Goal: Task Accomplishment & Management: Complete application form

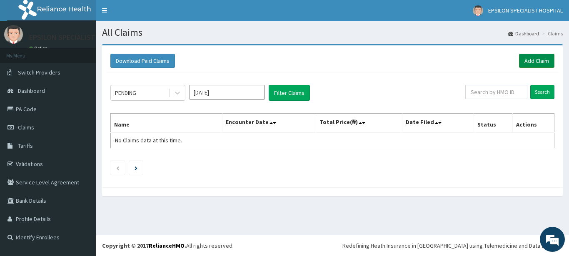
click at [525, 65] on link "Add Claim" at bounding box center [536, 61] width 35 height 14
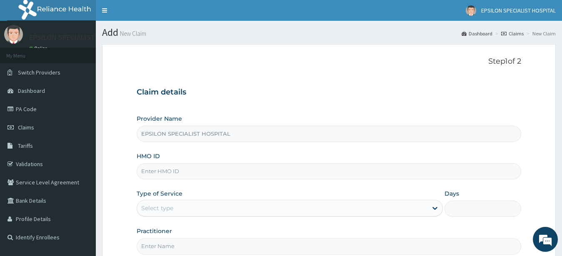
click at [206, 172] on input "HMO ID" at bounding box center [329, 171] width 385 height 16
type input "e"
type input "cyu/10410/c"
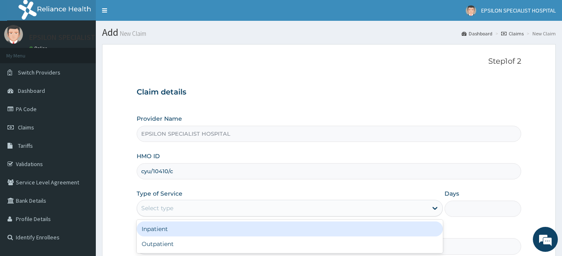
click at [199, 212] on div "Select type" at bounding box center [282, 208] width 291 height 13
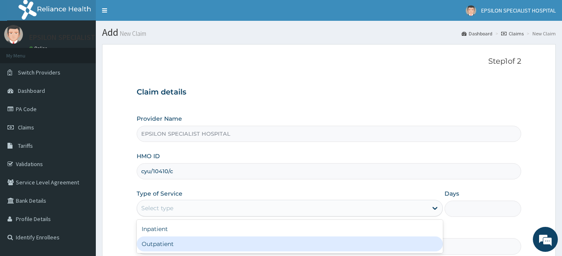
click at [192, 240] on div "Outpatient" at bounding box center [290, 244] width 307 height 15
type input "1"
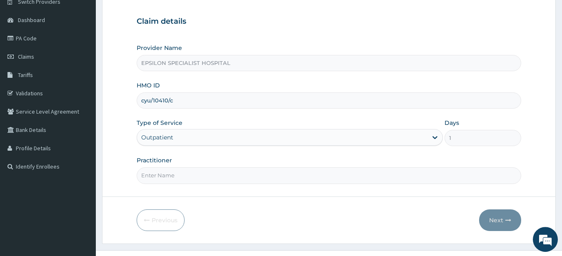
scroll to position [70, 0]
click at [388, 175] on input "Practitioner" at bounding box center [329, 176] width 385 height 16
type input "[PERSON_NAME]"
click at [504, 226] on button "Next" at bounding box center [500, 221] width 42 height 22
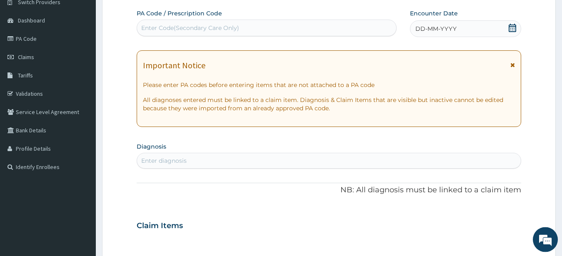
scroll to position [0, 0]
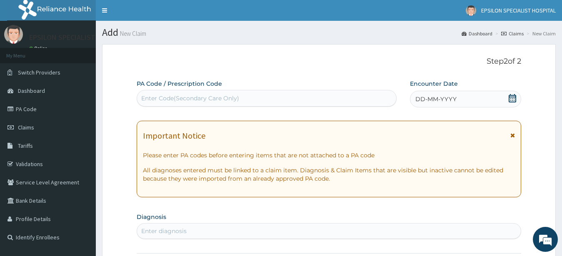
click at [316, 96] on div "Enter Code(Secondary Care Only)" at bounding box center [266, 98] width 259 height 13
click at [512, 95] on icon at bounding box center [512, 98] width 8 height 8
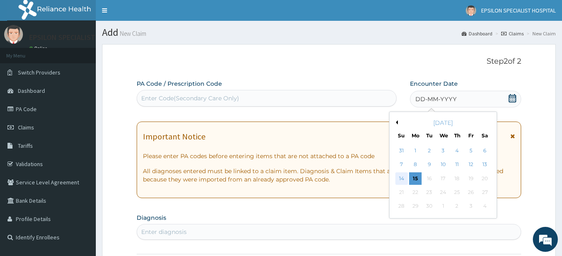
click at [399, 178] on div "14" at bounding box center [402, 179] width 13 height 13
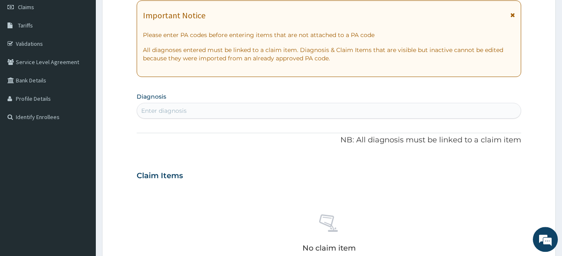
scroll to position [118, 0]
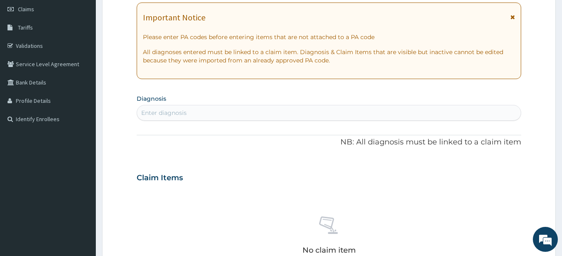
click at [313, 112] on div "Enter diagnosis" at bounding box center [329, 112] width 384 height 13
type input "common"
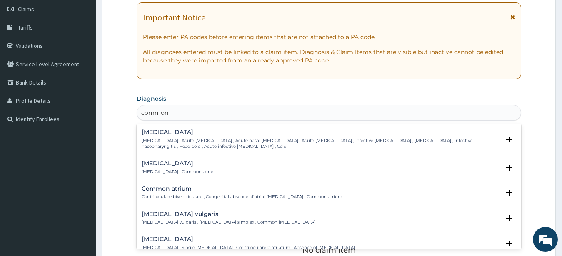
click at [293, 133] on h4 "[MEDICAL_DATA]" at bounding box center [321, 132] width 359 height 6
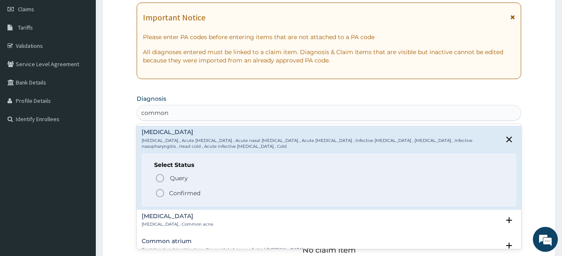
click at [158, 193] on icon "status option filled" at bounding box center [160, 193] width 10 height 10
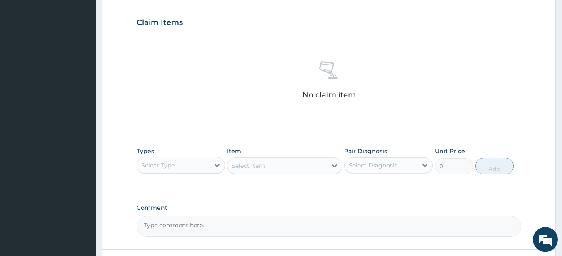
scroll to position [277, 0]
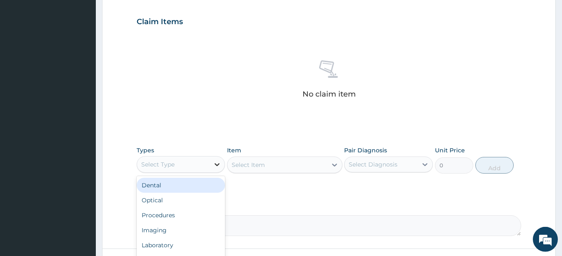
click at [215, 166] on icon at bounding box center [217, 164] width 8 height 8
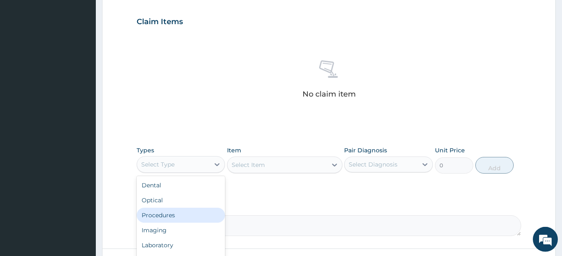
click at [173, 211] on div "Procedures" at bounding box center [181, 215] width 89 height 15
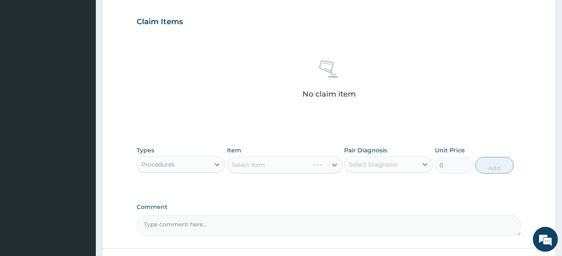
click at [246, 165] on div "Select Item" at bounding box center [284, 165] width 115 height 17
click at [256, 160] on div "Select Item" at bounding box center [284, 165] width 115 height 17
click at [274, 166] on div "Select Item" at bounding box center [278, 164] width 100 height 13
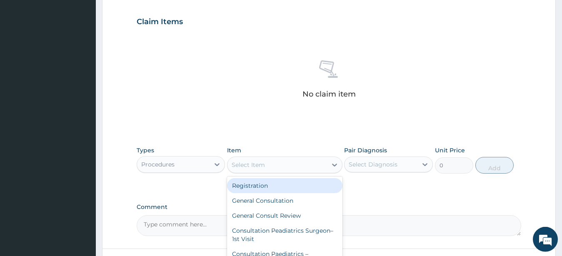
click at [273, 184] on div "Registration" at bounding box center [284, 185] width 115 height 15
type input "2000"
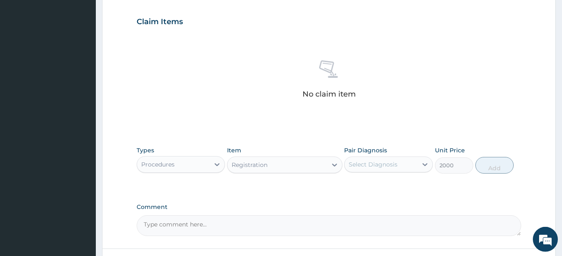
click at [391, 164] on div "Select Diagnosis" at bounding box center [373, 164] width 49 height 8
click at [352, 190] on div "[MEDICAL_DATA]" at bounding box center [388, 186] width 89 height 17
checkbox input "true"
click at [489, 160] on button "Add" at bounding box center [495, 165] width 38 height 17
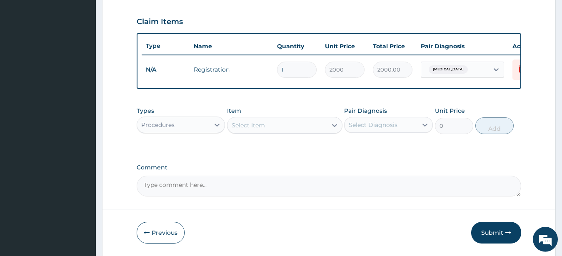
click at [247, 130] on div "Select Item" at bounding box center [248, 125] width 33 height 8
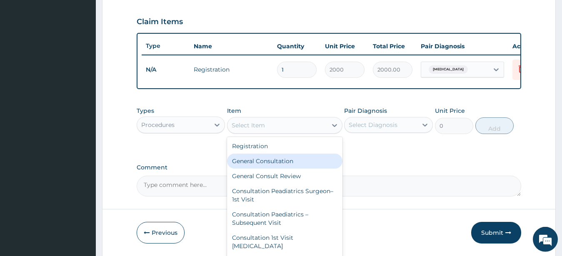
click at [246, 168] on div "General Consultation" at bounding box center [284, 161] width 115 height 15
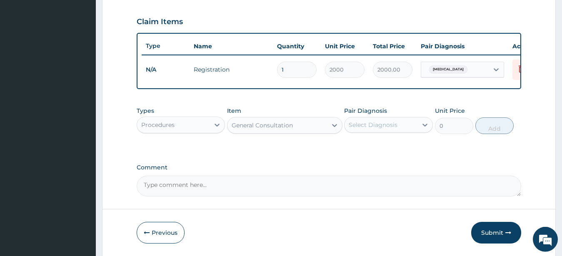
type input "3550"
click at [365, 129] on div "Select Diagnosis" at bounding box center [373, 125] width 49 height 8
click at [352, 148] on input "checkbox" at bounding box center [351, 145] width 5 height 5
checkbox input "true"
click at [498, 134] on button "Add" at bounding box center [495, 126] width 38 height 17
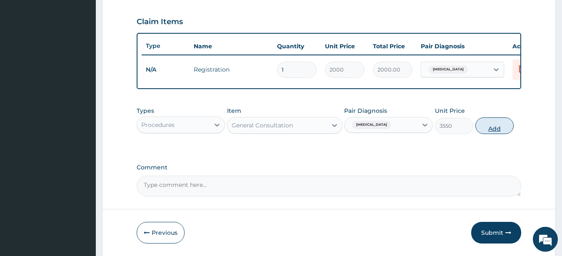
type input "0"
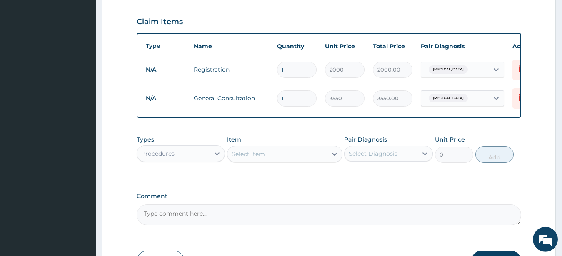
click at [283, 161] on div "Select Item" at bounding box center [278, 154] width 100 height 13
type input "erythro"
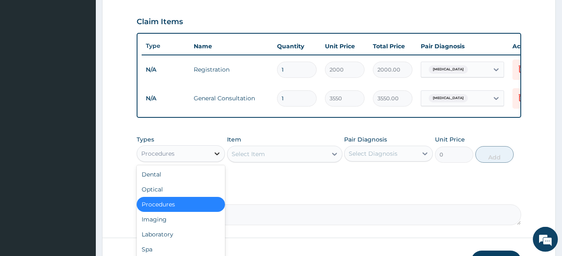
click at [215, 158] on icon at bounding box center [217, 154] width 8 height 8
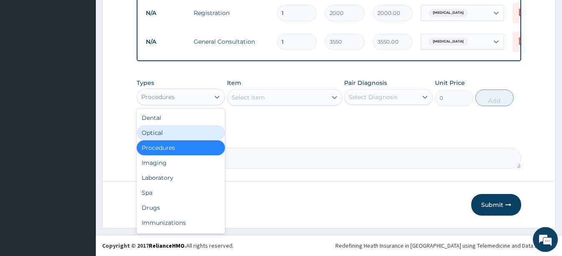
scroll to position [341, 0]
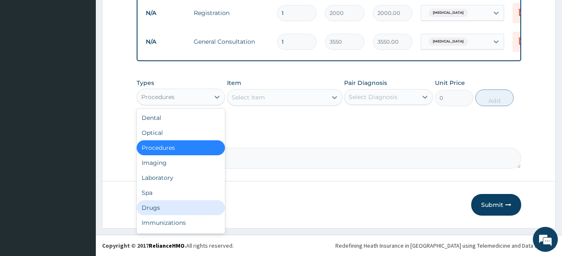
click at [161, 208] on div "Drugs" at bounding box center [181, 207] width 89 height 15
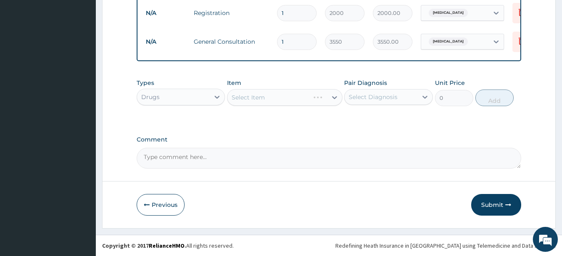
click at [284, 103] on div "Select Item" at bounding box center [284, 97] width 115 height 17
click at [281, 100] on div "Select Item" at bounding box center [278, 97] width 100 height 13
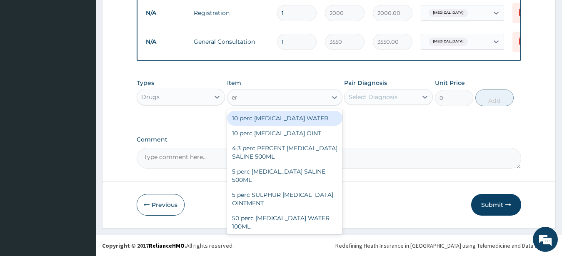
type input "ery"
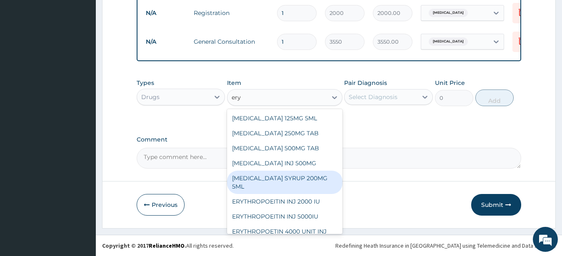
click at [283, 176] on div "[MEDICAL_DATA] SYRUP 200MG 5ML" at bounding box center [284, 182] width 115 height 23
type input "1404"
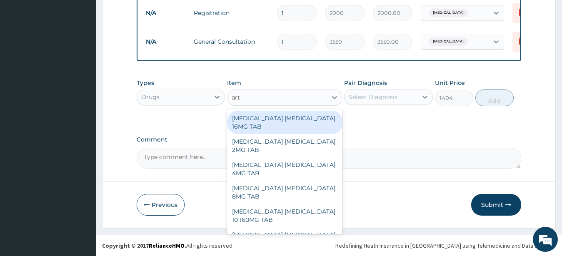
type input "arte"
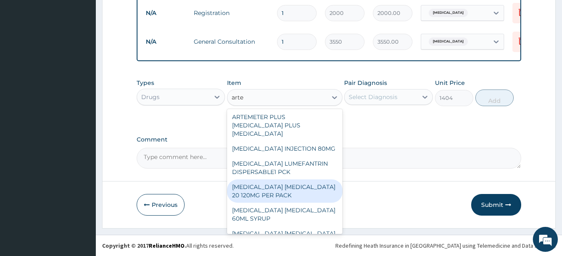
scroll to position [45, 0]
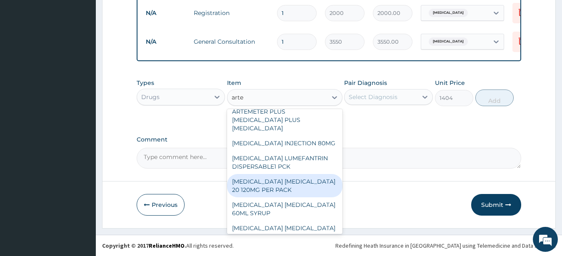
click at [290, 198] on div "[MEDICAL_DATA] [MEDICAL_DATA] 20 120MG PER PACK" at bounding box center [284, 185] width 115 height 23
type input "1200"
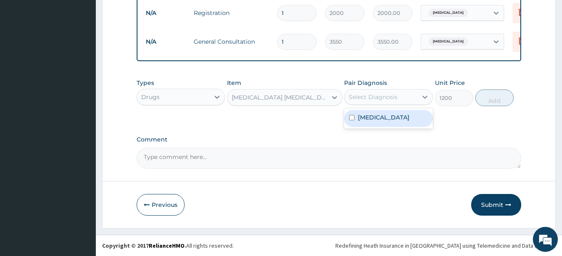
click at [358, 100] on div "Select Diagnosis" at bounding box center [373, 97] width 49 height 8
click at [353, 116] on input "checkbox" at bounding box center [351, 117] width 5 height 5
checkbox input "true"
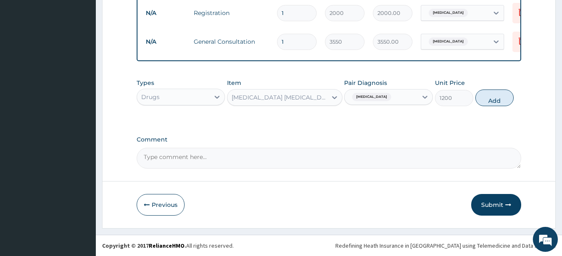
click at [321, 122] on div "Types Drugs Item [MEDICAL_DATA] [MEDICAL_DATA] 20 120MG PER PACK Pair Diagnosis…" at bounding box center [329, 99] width 385 height 48
click at [489, 97] on button "Add" at bounding box center [495, 98] width 38 height 17
type input "0"
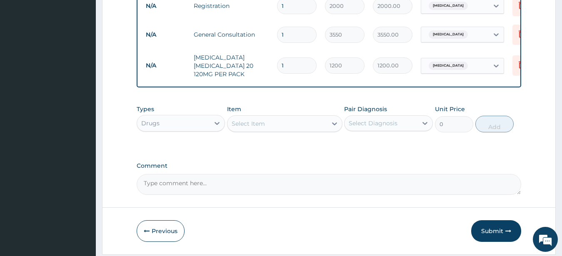
click at [275, 130] on div "Select Item" at bounding box center [278, 123] width 100 height 13
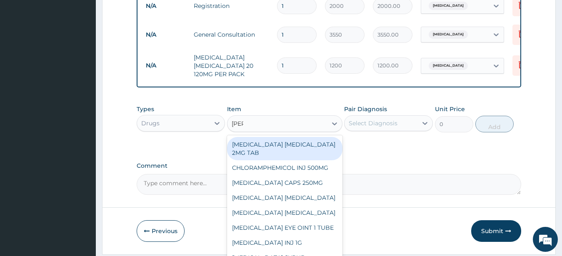
type input "lorat"
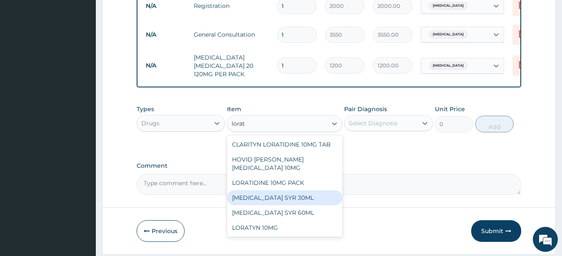
click at [277, 204] on div "[MEDICAL_DATA] SYR 30ML" at bounding box center [284, 197] width 115 height 15
type input "877.5"
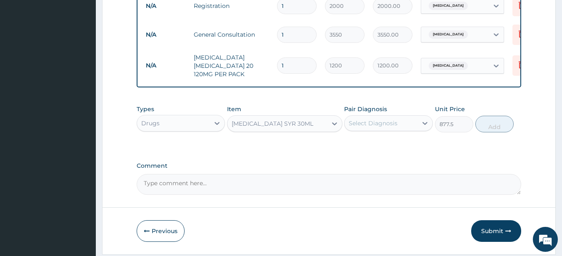
click at [358, 128] on div "Select Diagnosis" at bounding box center [373, 123] width 49 height 8
click at [353, 147] on input "checkbox" at bounding box center [351, 143] width 5 height 5
checkbox input "true"
click at [491, 130] on button "Add" at bounding box center [495, 124] width 38 height 17
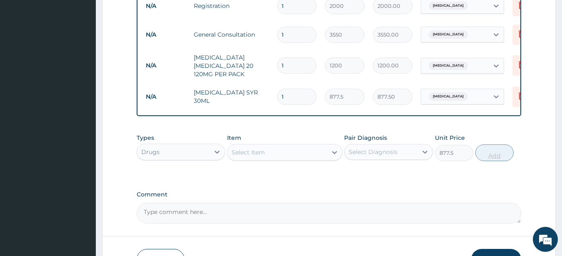
type input "0"
click at [274, 159] on div "Select Item" at bounding box center [278, 152] width 100 height 13
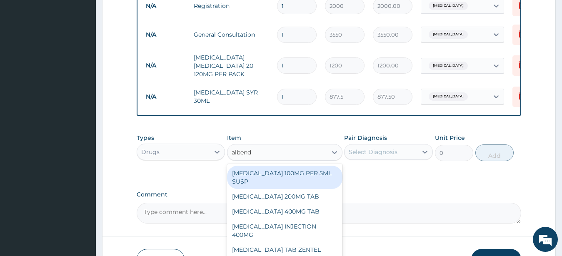
type input "albenda"
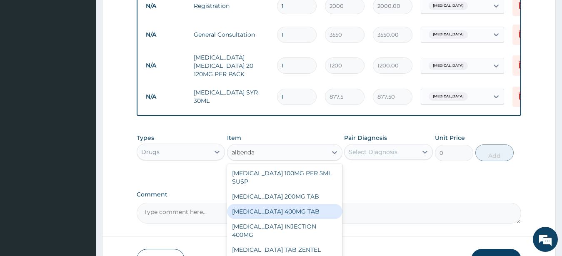
click at [275, 219] on div "[MEDICAL_DATA] 400MG TAB" at bounding box center [284, 211] width 115 height 15
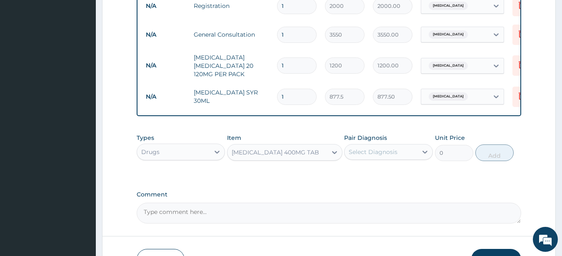
type input "175.5"
click at [389, 178] on div "Types Drugs Item [MEDICAL_DATA] 400MG TAB Pair Diagnosis Select Diagnosis Unit …" at bounding box center [329, 154] width 385 height 48
click at [389, 156] on div "Select Diagnosis" at bounding box center [373, 152] width 49 height 8
click at [350, 175] on input "checkbox" at bounding box center [351, 172] width 5 height 5
checkbox input "true"
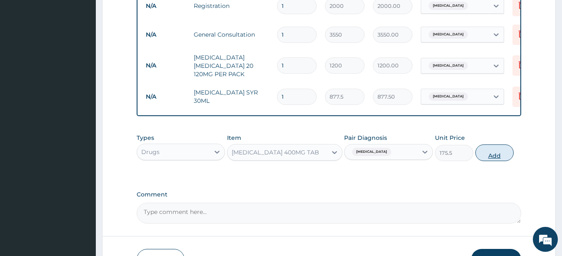
click at [488, 161] on button "Add" at bounding box center [495, 153] width 38 height 17
type input "0"
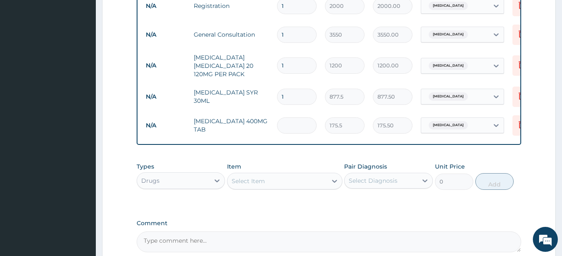
type input "0.00"
type input "2"
type input "351.00"
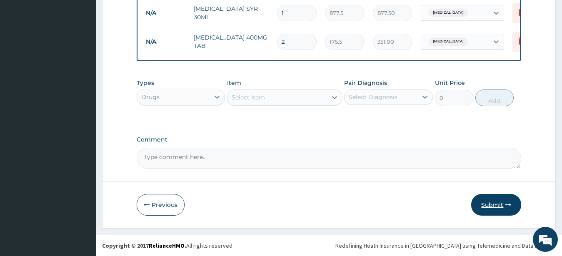
type input "2"
click at [488, 203] on button "Submit" at bounding box center [496, 205] width 50 height 22
